Goal: Complete application form: Complete application form

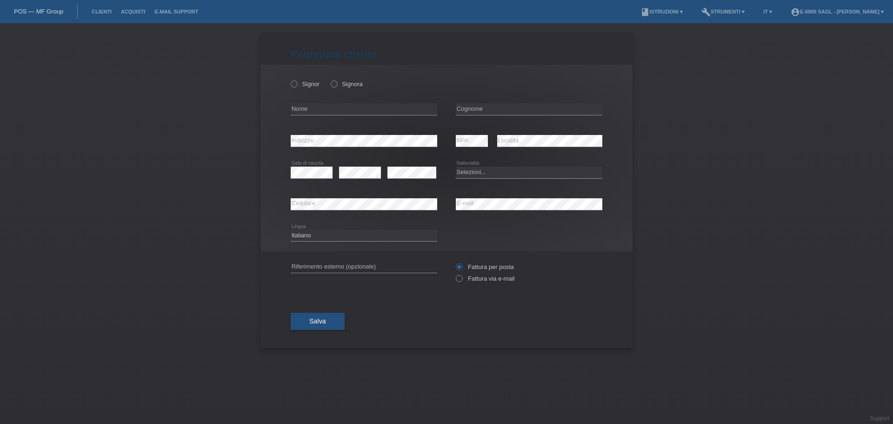
click at [38, 8] on link "POS — MF Group" at bounding box center [38, 11] width 49 height 7
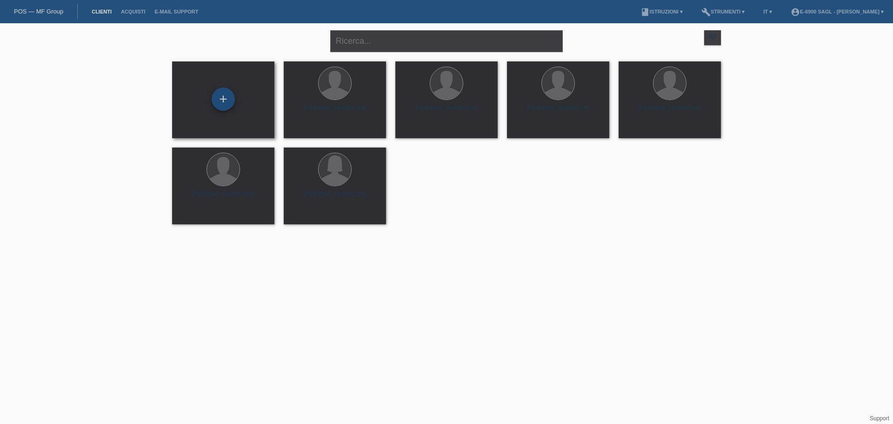
click at [228, 97] on div "+" at bounding box center [223, 98] width 23 height 23
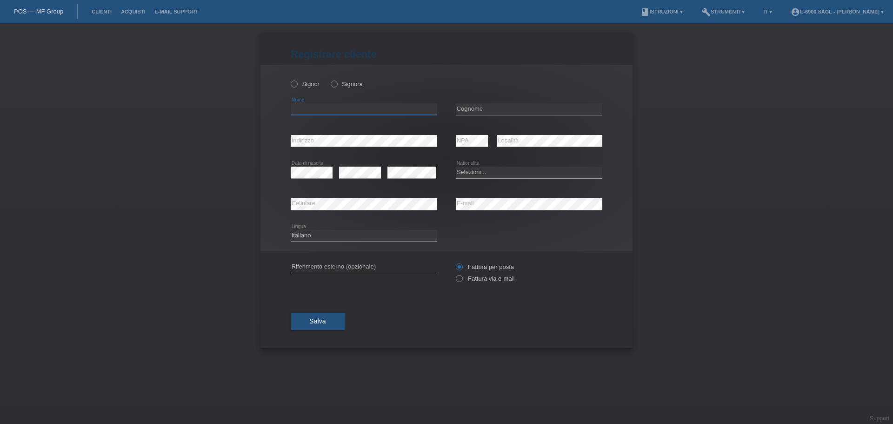
click at [316, 112] on input "text" at bounding box center [364, 109] width 147 height 12
type input "[PERSON_NAME]"
type input "§"
type input "M"
type input "[PERSON_NAME]"
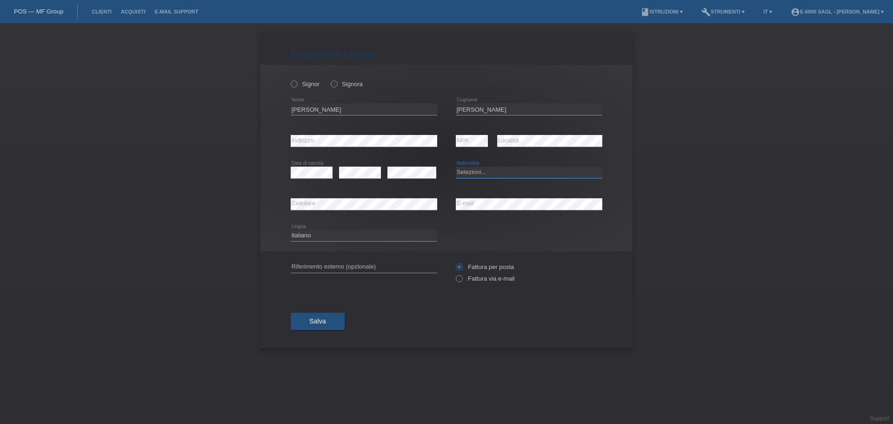
click at [469, 172] on select "Selezioni... [GEOGRAPHIC_DATA] [GEOGRAPHIC_DATA] [GEOGRAPHIC_DATA] [GEOGRAPHIC_…" at bounding box center [529, 172] width 147 height 11
drag, startPoint x: 476, startPoint y: 176, endPoint x: 473, endPoint y: 165, distance: 11.2
click at [474, 171] on select "Selezioni... [GEOGRAPHIC_DATA] [GEOGRAPHIC_DATA] [GEOGRAPHIC_DATA] [GEOGRAPHIC_…" at bounding box center [529, 172] width 147 height 11
click at [473, 165] on div "Selezioni... [GEOGRAPHIC_DATA] [GEOGRAPHIC_DATA] [GEOGRAPHIC_DATA] [GEOGRAPHIC_…" at bounding box center [529, 173] width 147 height 32
click at [466, 172] on select "Selezioni... [GEOGRAPHIC_DATA] [GEOGRAPHIC_DATA] [GEOGRAPHIC_DATA] [GEOGRAPHIC_…" at bounding box center [529, 172] width 147 height 11
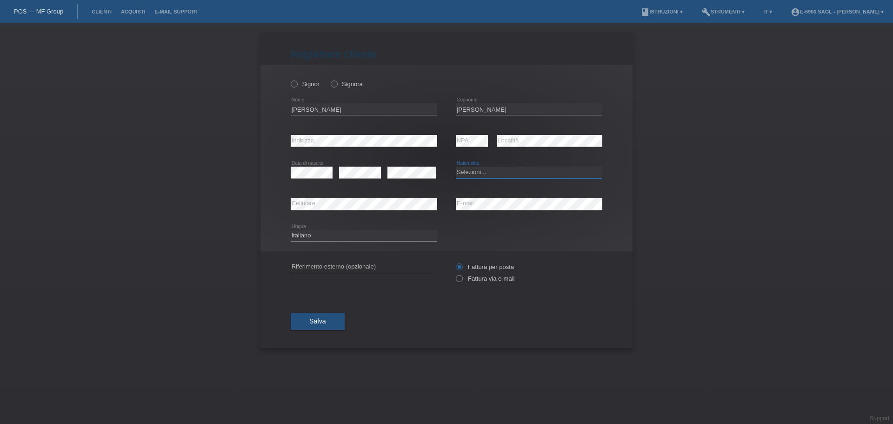
select select "IT"
click at [437, 184] on div "error Data di nascita error error" at bounding box center [364, 173] width 147 height 32
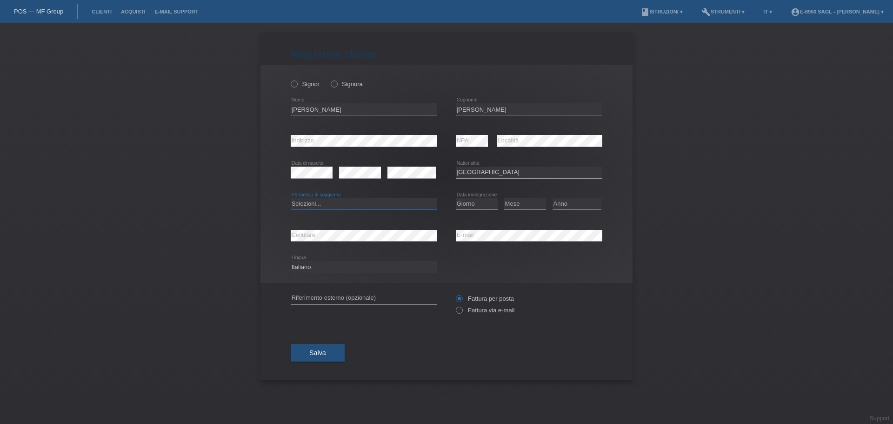
click at [338, 205] on select "Selezioni... C B B - Status di rifugiato Altro" at bounding box center [364, 203] width 147 height 11
select select "C"
click at [291, 198] on select "Selezioni... C B B - Status di rifugiato Altro" at bounding box center [364, 203] width 147 height 11
click at [479, 203] on select "Giorno 01 02 03 04 05 06 07 08 09 10" at bounding box center [477, 203] width 42 height 11
click at [476, 199] on select "Giorno 01 02 03 04 05 06 07 08 09 10" at bounding box center [477, 203] width 42 height 11
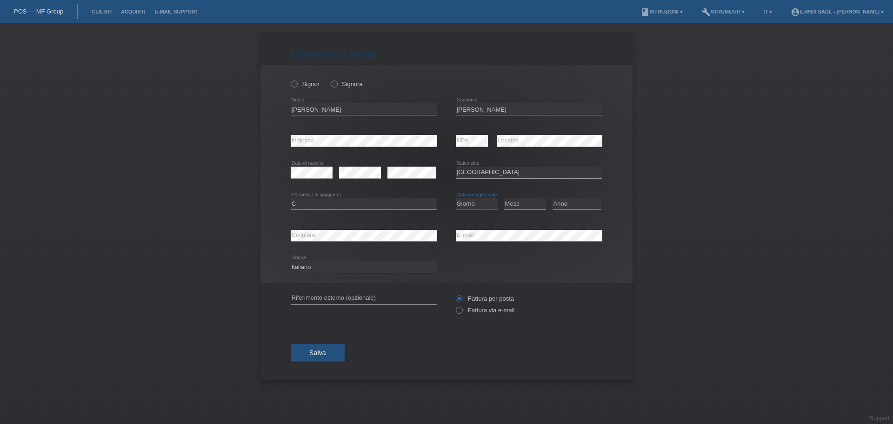
select select "06"
click at [456, 198] on select "Giorno 01 02 03 04 05 06 07 08 09 10" at bounding box center [477, 203] width 42 height 11
click at [522, 205] on select "Mese 01 02 03 04 05 06 07 08 09 10 11" at bounding box center [525, 203] width 42 height 11
select select "04"
click at [504, 198] on select "Mese 01 02 03 04 05 06 07 08 09 10 11" at bounding box center [525, 203] width 42 height 11
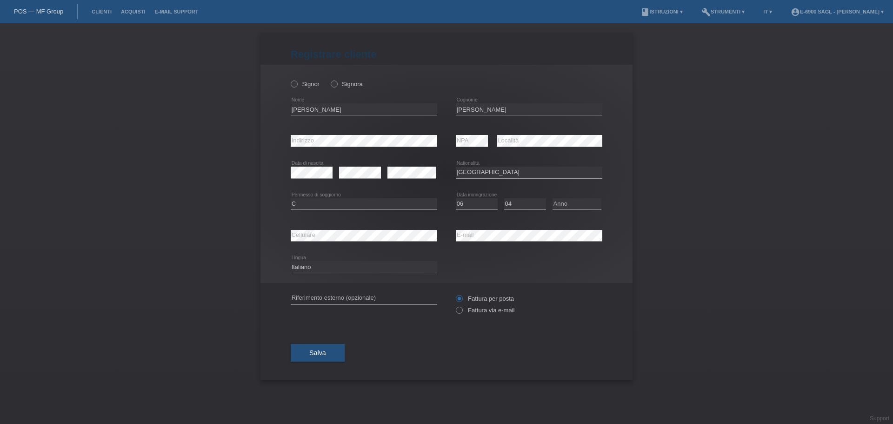
drag, startPoint x: 568, startPoint y: 192, endPoint x: 566, endPoint y: 205, distance: 13.7
click at [568, 196] on div "Anno 2025 2024 2023 2022 2021 2020 2019 2018 2017" at bounding box center [577, 204] width 49 height 32
click at [566, 205] on select "Anno 2025 2024 2023 2022 2021 2020 2019 2018 2017 2016 2015 2014 2013 2012 2011…" at bounding box center [577, 203] width 49 height 11
select select "1981"
click at [553, 198] on select "Anno 2025 2024 2023 2022 2021 2020 2019 2018 2017 2016 2015 2014 2013 2012 2011…" at bounding box center [577, 203] width 49 height 11
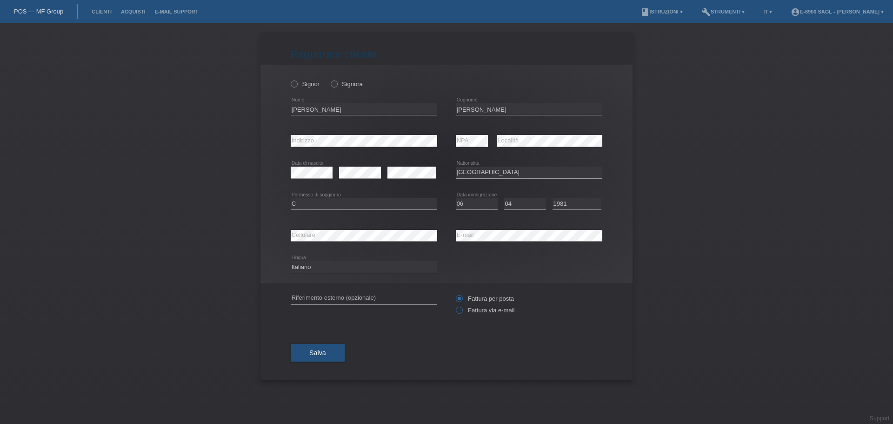
click at [474, 307] on label "Fattura via e-mail" at bounding box center [485, 310] width 59 height 7
click at [462, 307] on input "Fattura via e-mail" at bounding box center [459, 313] width 6 height 12
radio input "true"
click at [319, 356] on button "Salva" at bounding box center [318, 353] width 54 height 18
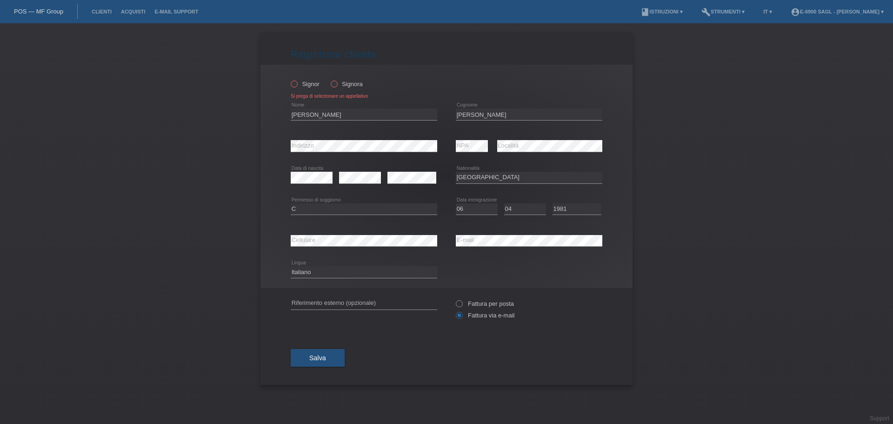
click at [301, 81] on label "Signor" at bounding box center [305, 83] width 29 height 7
click at [297, 81] on input "Signor" at bounding box center [294, 83] width 6 height 6
radio input "true"
click at [330, 351] on button "Salva" at bounding box center [318, 358] width 54 height 18
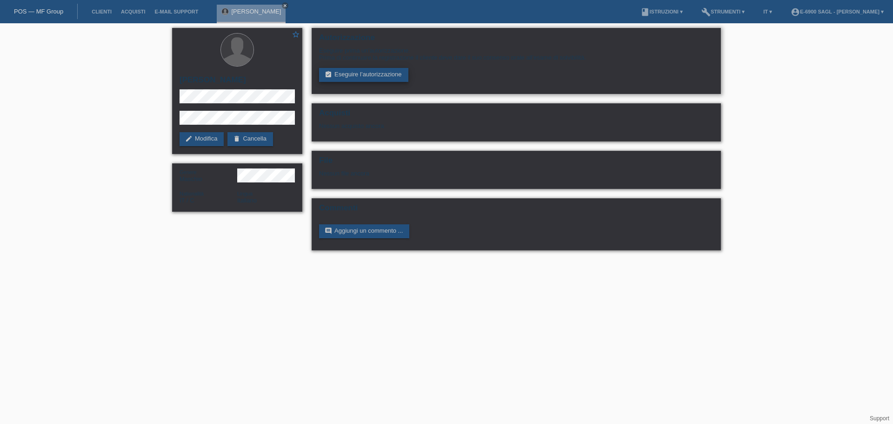
click at [376, 74] on link "assignment_turned_in Eseguire l’autorizzazione" at bounding box center [363, 75] width 89 height 14
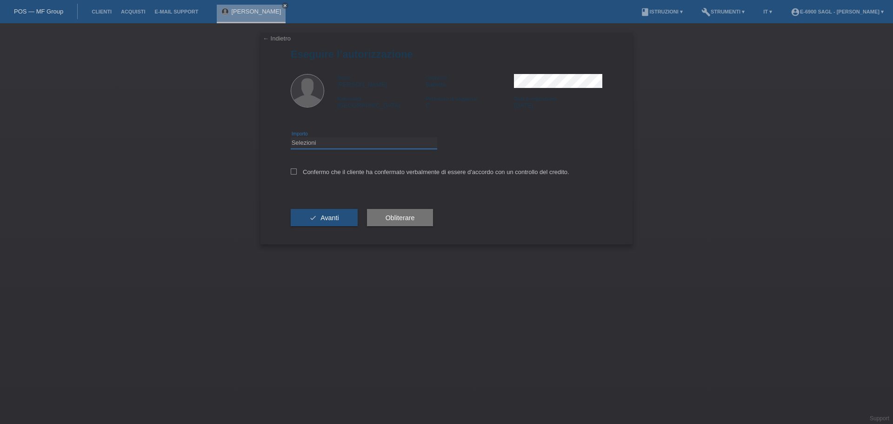
click at [355, 147] on select "Selezioni CHF 1.00 - CHF 499.00 CHF 500.00 - CHF 1'999.00 CHF 2'000.00 - CHF 6'…" at bounding box center [364, 142] width 147 height 11
select select "3"
click at [291, 137] on select "Selezioni CHF 1.00 - CHF 499.00 CHF 500.00 - CHF 1'999.00 CHF 2'000.00 - CHF 6'…" at bounding box center [364, 142] width 147 height 11
drag, startPoint x: 332, startPoint y: 178, endPoint x: 336, endPoint y: 168, distance: 10.8
click at [333, 178] on div "Confermo che il cliente ha confermato verbalmente di essere d'accordo con un co…" at bounding box center [447, 175] width 312 height 32
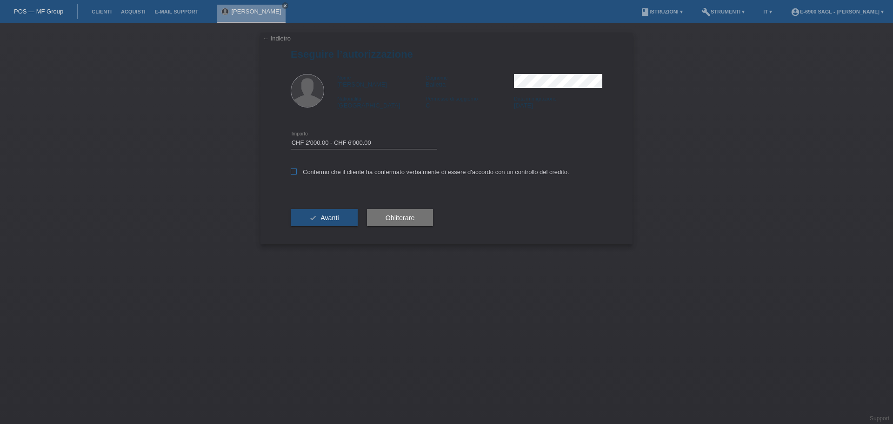
click at [336, 168] on label "Confermo che il cliente ha confermato verbalmente di essere d'accordo con un co…" at bounding box center [430, 171] width 279 height 7
click at [297, 168] on input "Confermo che il cliente ha confermato verbalmente di essere d'accordo con un co…" at bounding box center [294, 171] width 6 height 6
checkbox input "true"
click at [334, 222] on button "check Avanti" at bounding box center [324, 218] width 67 height 18
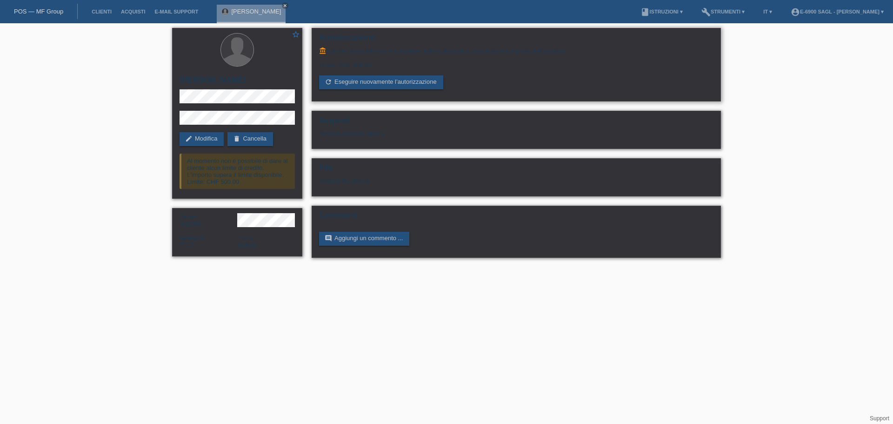
click at [330, 61] on div "Limite: CHF 500.00" at bounding box center [516, 61] width 395 height 14
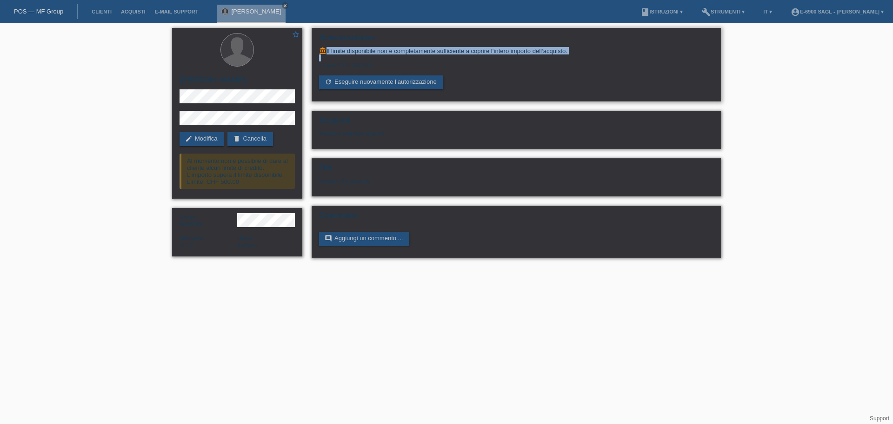
click at [330, 61] on div "Limite: CHF 500.00" at bounding box center [516, 61] width 395 height 14
drag, startPoint x: 330, startPoint y: 61, endPoint x: 352, endPoint y: 47, distance: 25.7
click at [352, 47] on div "account_balance Il limite disponibile non è completamente sufficiente a coprire…" at bounding box center [516, 68] width 395 height 42
click at [352, 47] on div "account_balance Il limite disponibile non è completamente sufficiente a coprire…" at bounding box center [516, 50] width 395 height 7
